Goal: Task Accomplishment & Management: Manage account settings

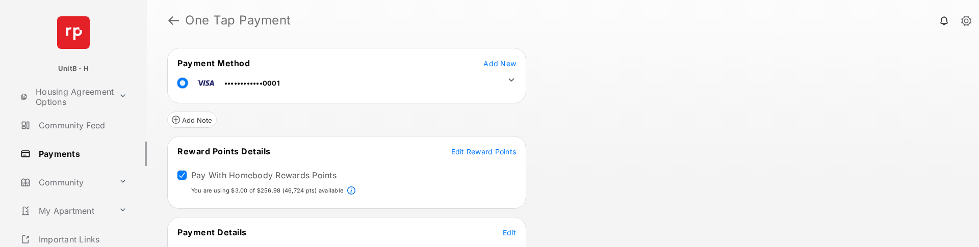
scroll to position [153, 0]
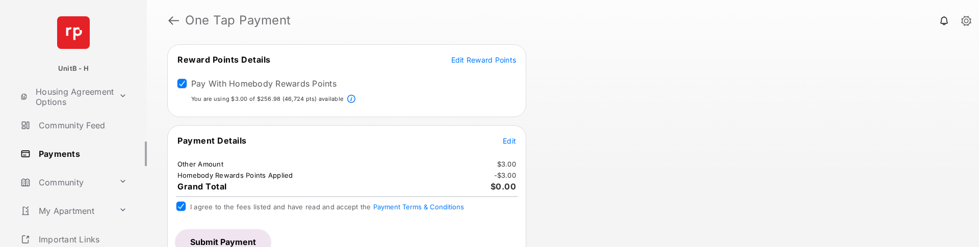
click at [508, 142] on span "Edit" at bounding box center [509, 141] width 13 height 9
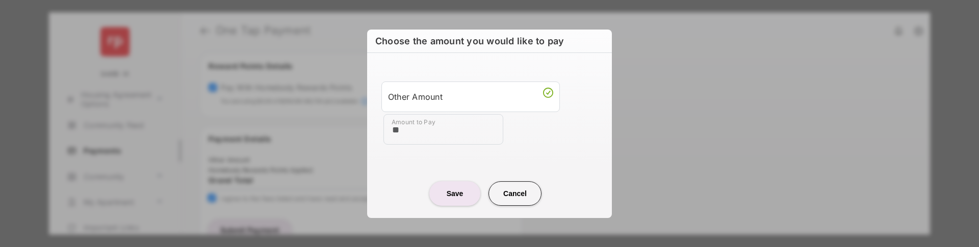
click at [509, 188] on button "Cancel" at bounding box center [515, 194] width 53 height 24
type input "**"
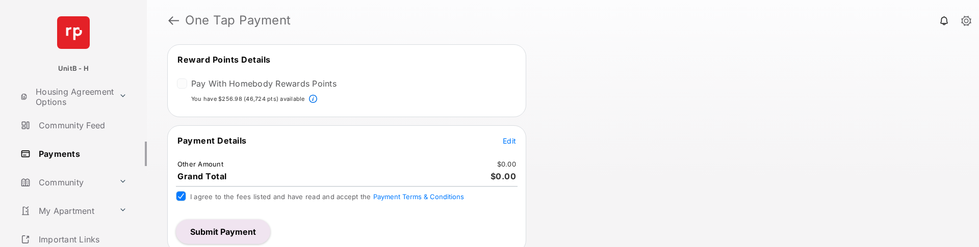
click at [510, 146] on td "Edit" at bounding box center [509, 140] width 14 height 11
click at [511, 143] on span "Edit" at bounding box center [509, 141] width 13 height 9
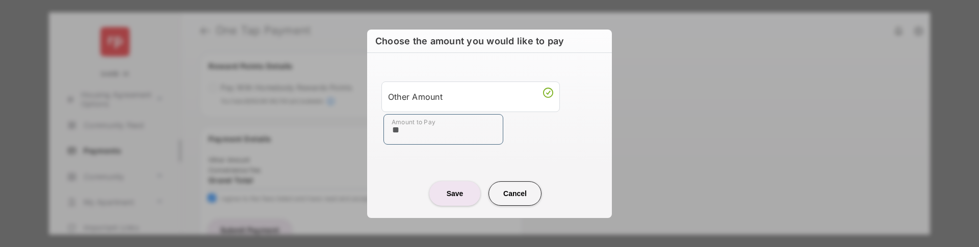
type input "**"
click at [458, 188] on button "Save" at bounding box center [455, 194] width 51 height 24
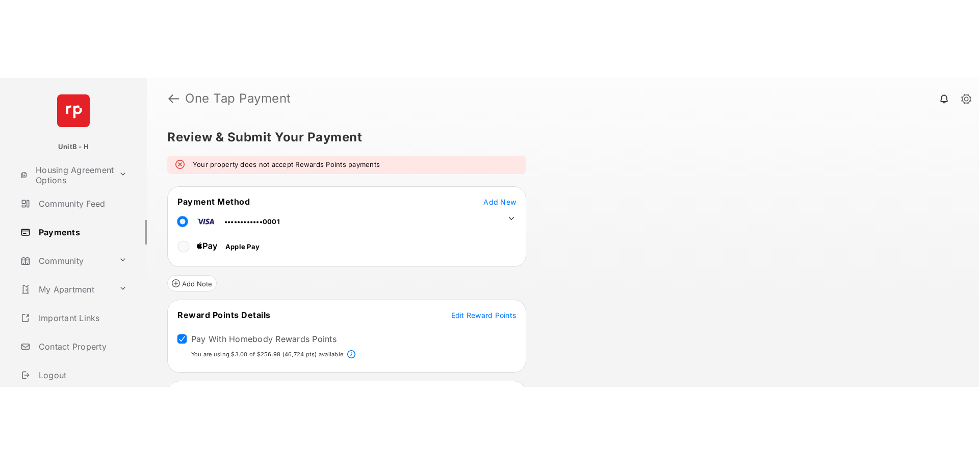
scroll to position [0, 0]
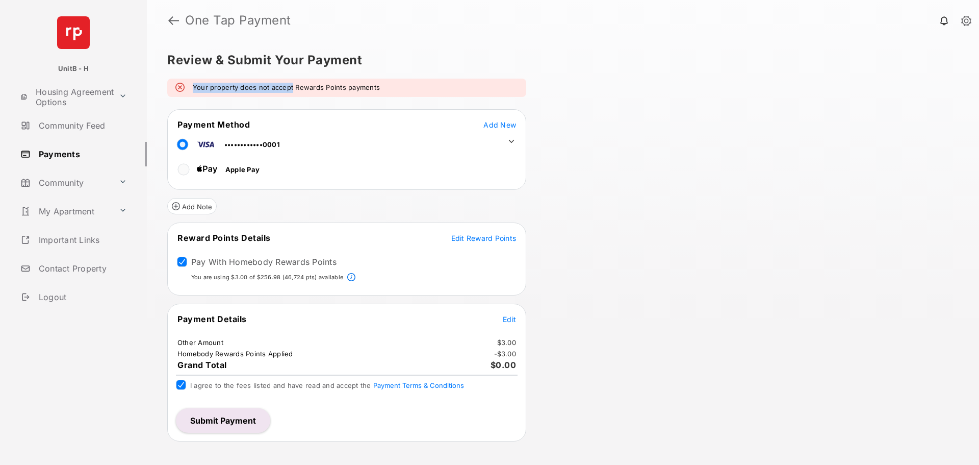
drag, startPoint x: 194, startPoint y: 85, endPoint x: 292, endPoint y: 85, distance: 97.9
click at [292, 85] on em "Your property does not accept Rewards Points payments" at bounding box center [286, 88] width 187 height 10
copy em "Your property does not accept"
